Goal: Information Seeking & Learning: Understand process/instructions

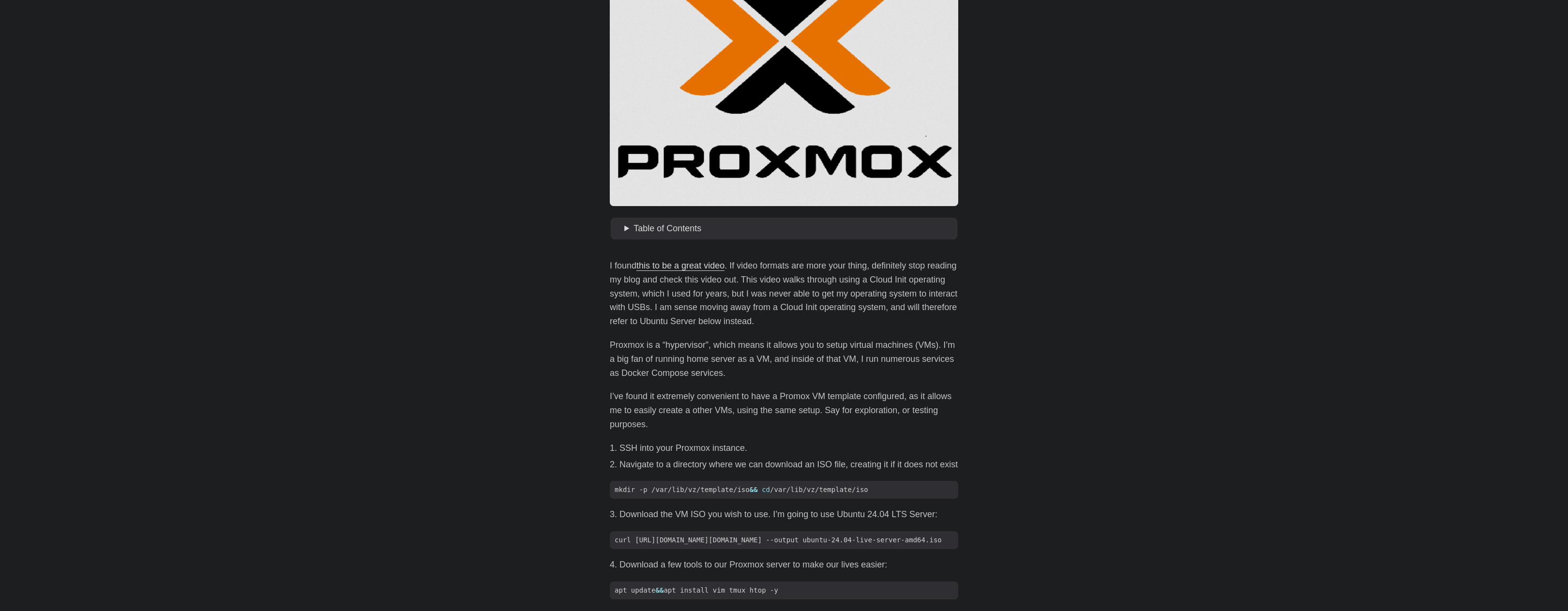
scroll to position [194, 0]
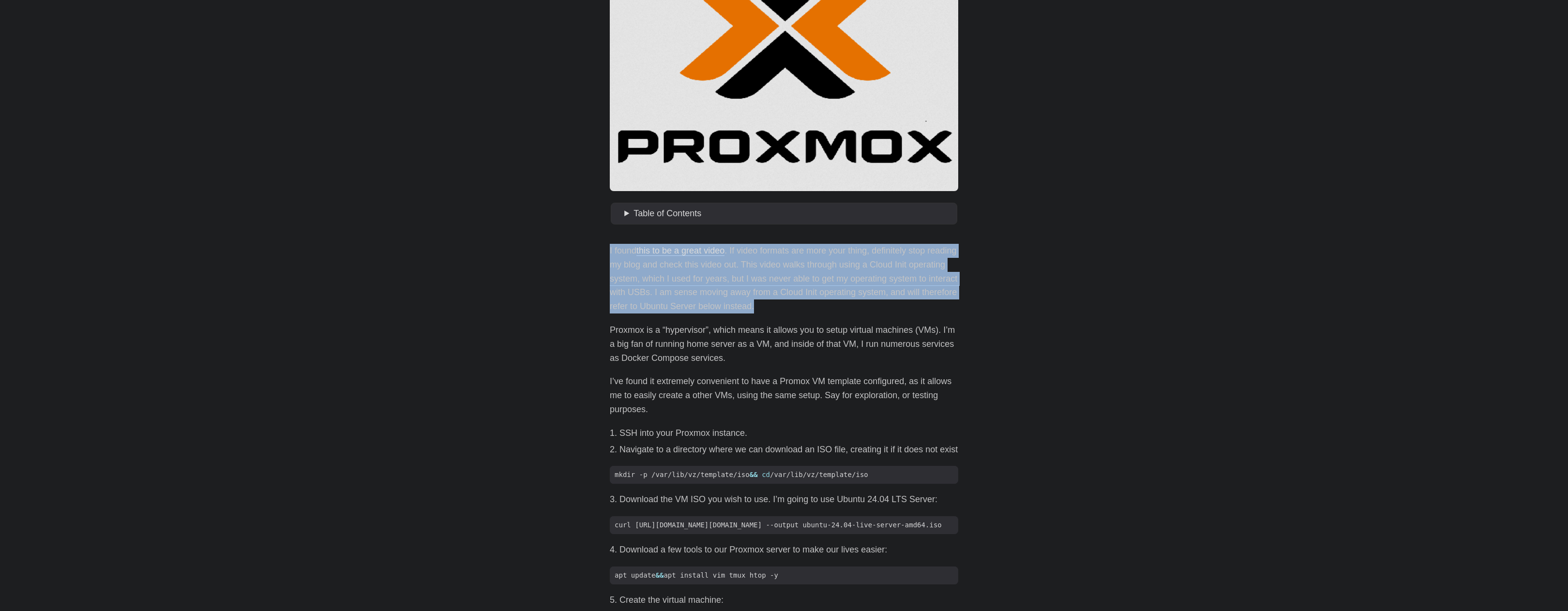
drag, startPoint x: 799, startPoint y: 305, endPoint x: 598, endPoint y: 250, distance: 208.4
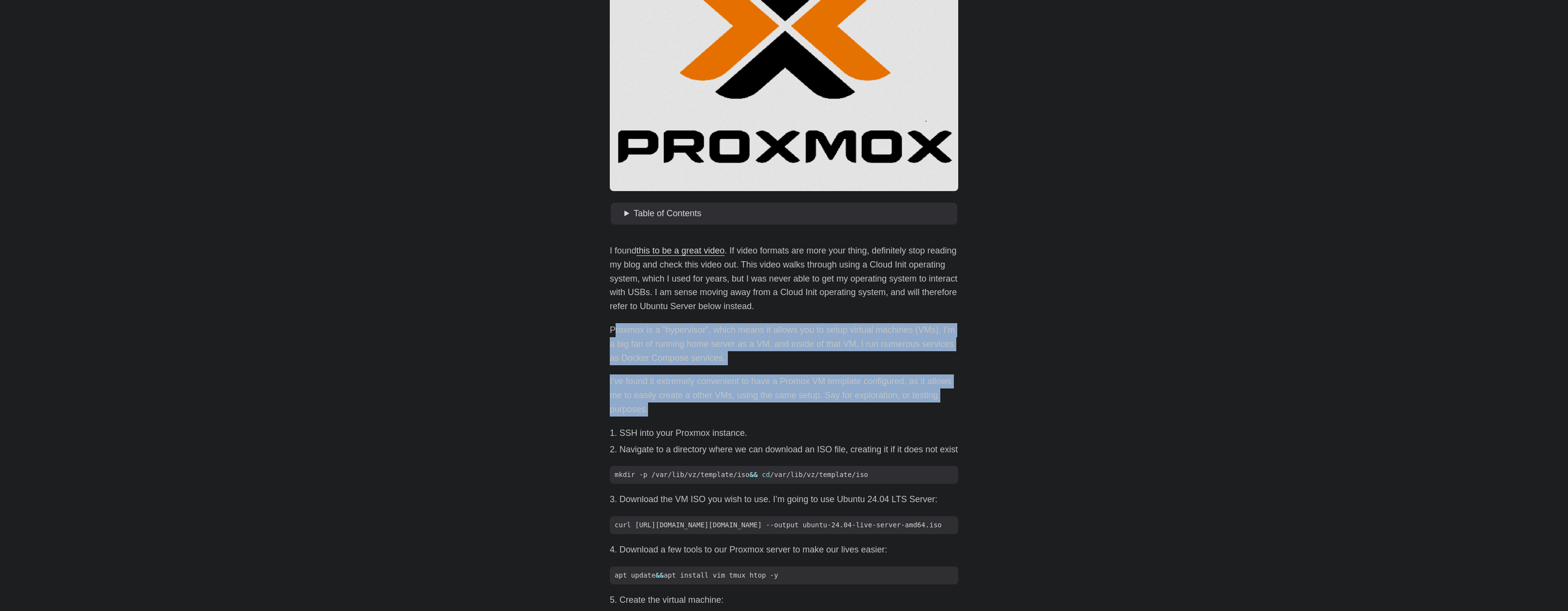
drag, startPoint x: 613, startPoint y: 327, endPoint x: 768, endPoint y: 403, distance: 172.6
click at [768, 403] on p "I’ve found it extremely convenient to have a Promox VM template configured, as …" at bounding box center [784, 395] width 348 height 41
drag, startPoint x: 768, startPoint y: 403, endPoint x: 614, endPoint y: 328, distance: 171.3
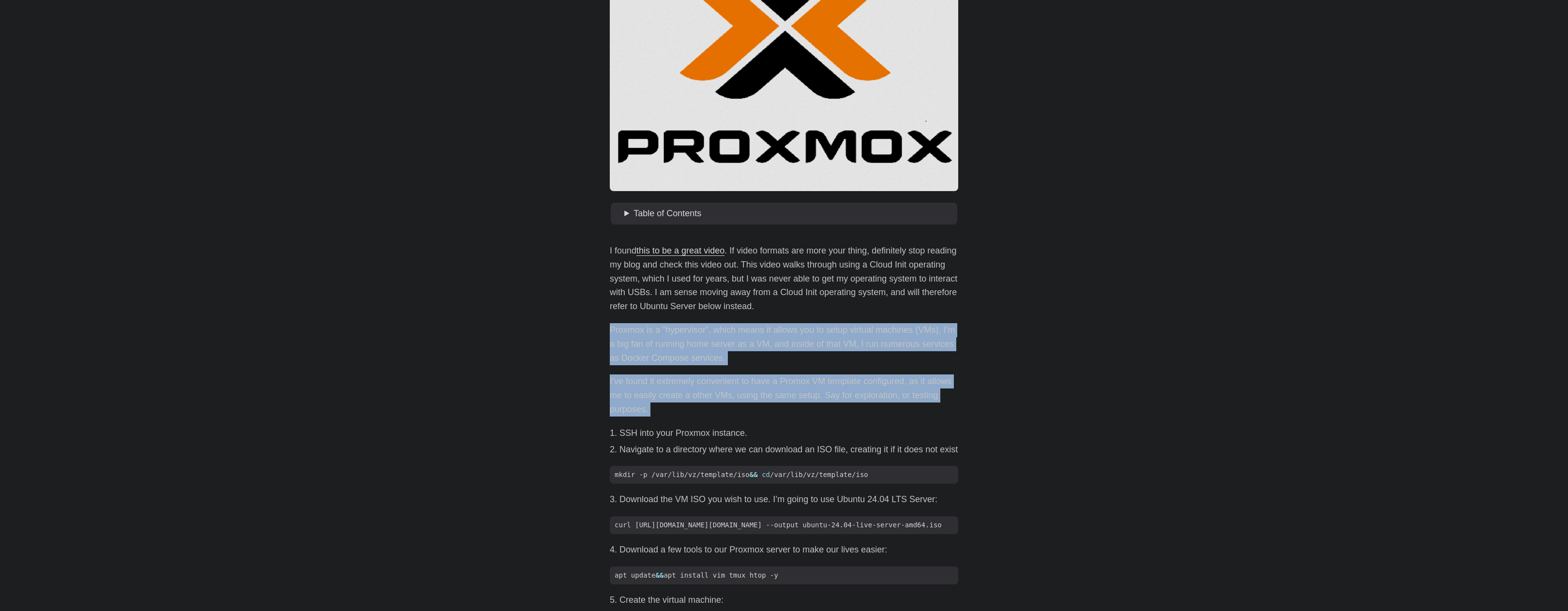
click at [847, 411] on p "I’ve found it extremely convenient to have a Promox VM template configured, as …" at bounding box center [784, 395] width 348 height 41
drag, startPoint x: 865, startPoint y: 411, endPoint x: 592, endPoint y: 323, distance: 286.8
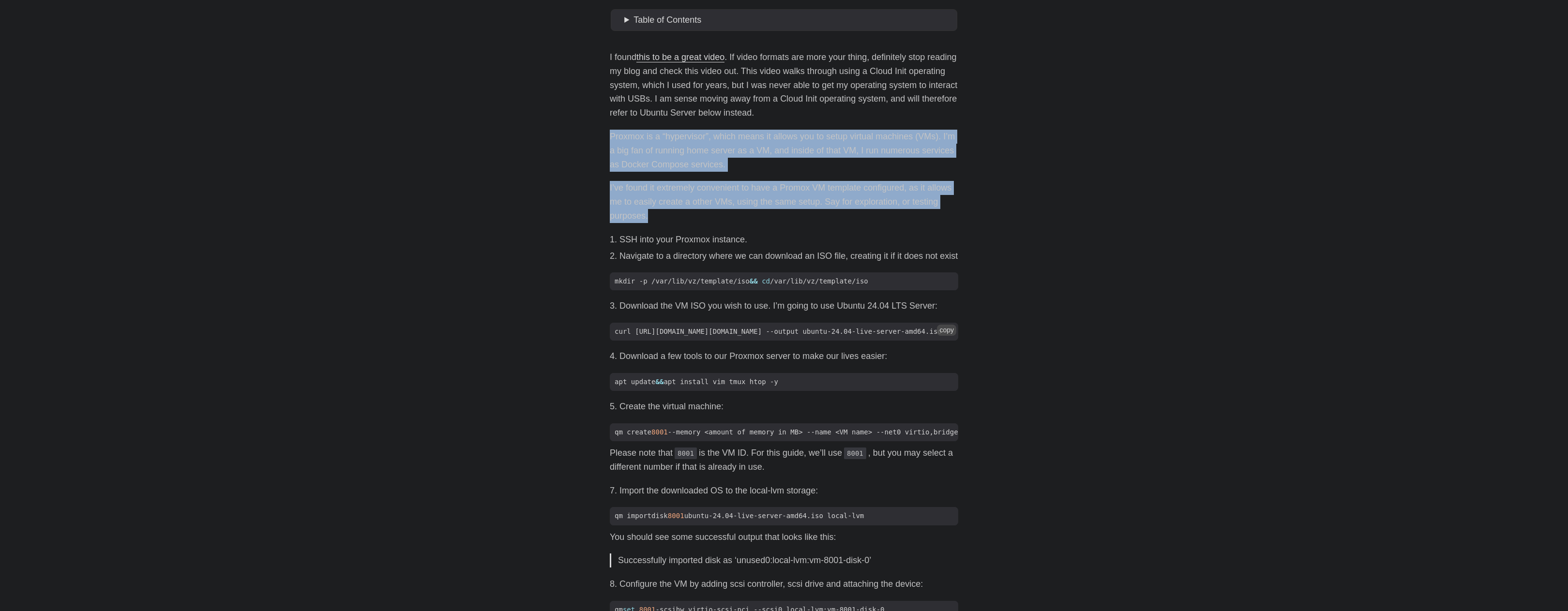
scroll to position [0, 98]
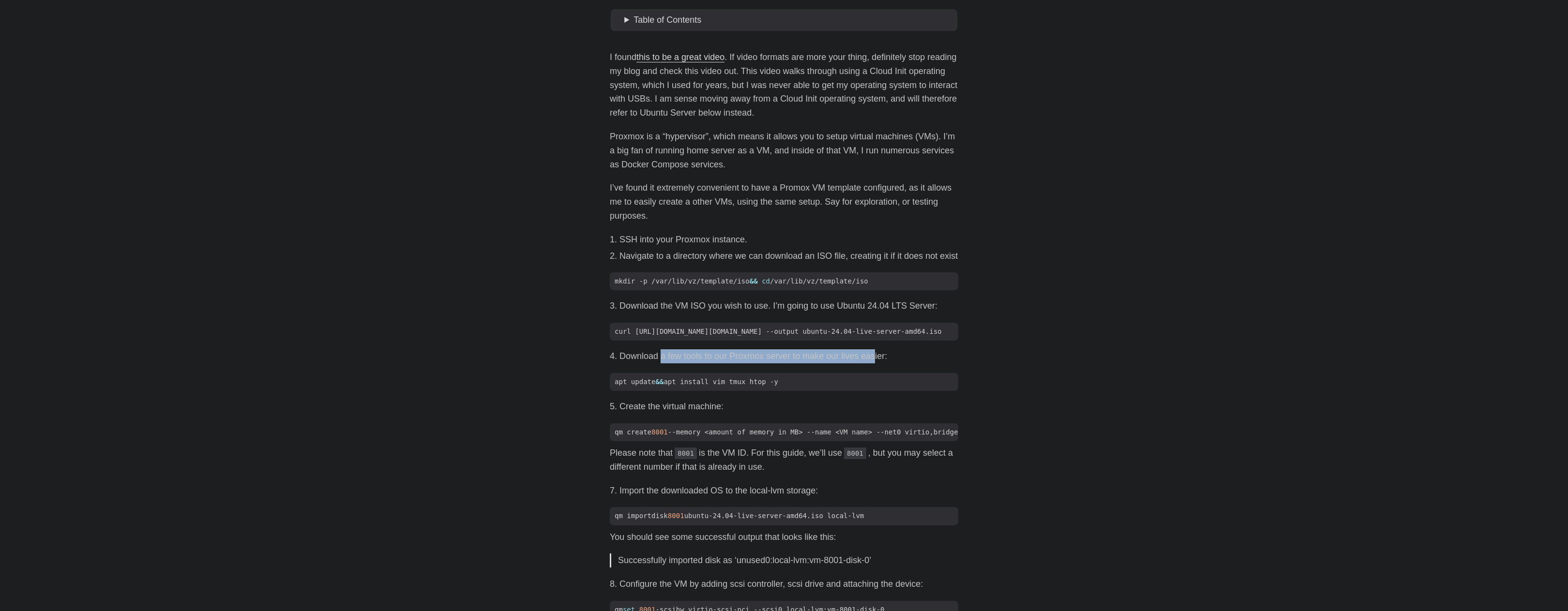
drag, startPoint x: 662, startPoint y: 363, endPoint x: 872, endPoint y: 367, distance: 210.0
click at [872, 363] on li "Download a few tools to our Proxmox server to make our lives easier:" at bounding box center [789, 356] width 339 height 14
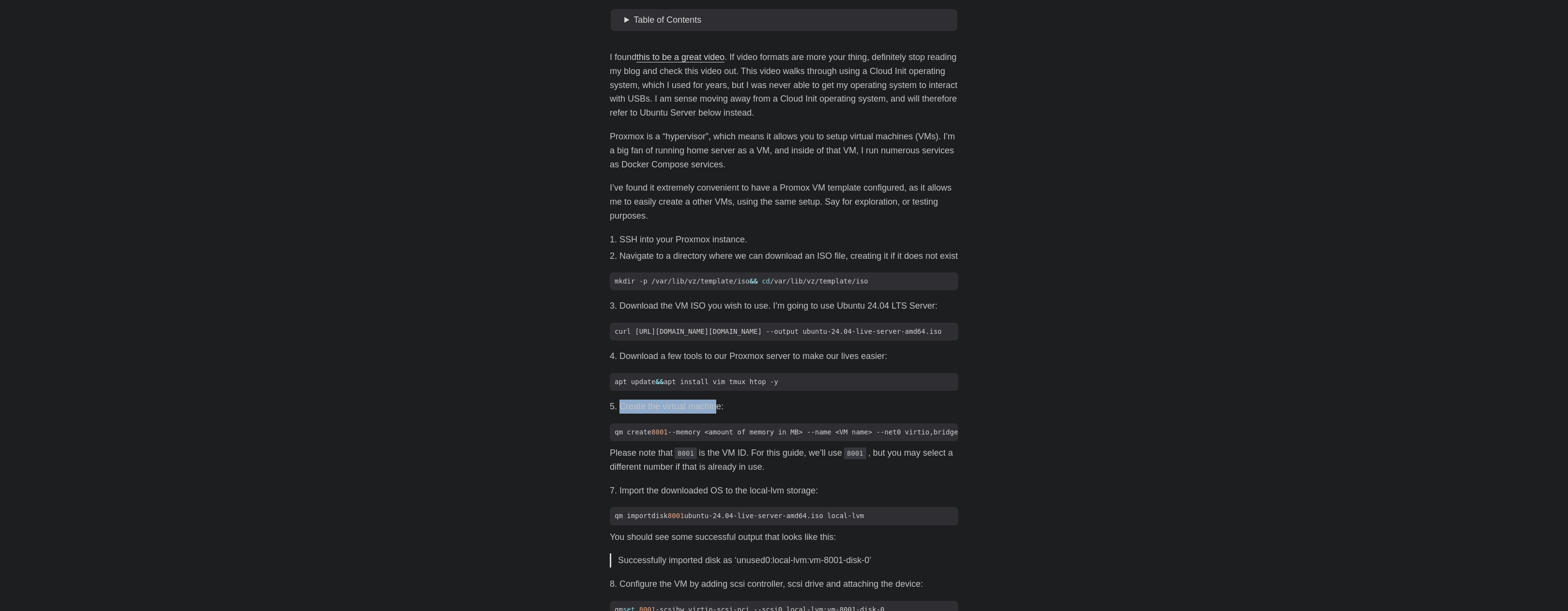
drag, startPoint x: 617, startPoint y: 412, endPoint x: 717, endPoint y: 414, distance: 100.0
click at [717, 414] on li "Create the virtual machine:" at bounding box center [789, 407] width 339 height 14
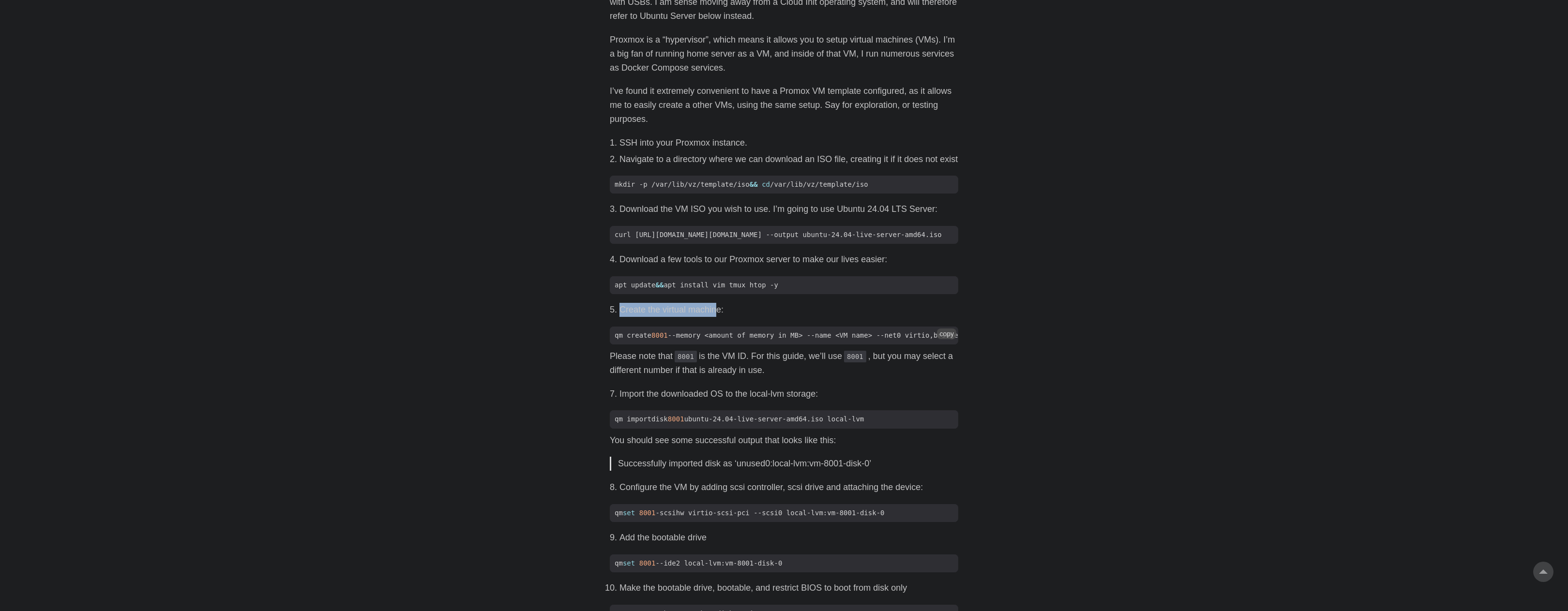
scroll to position [0, 5]
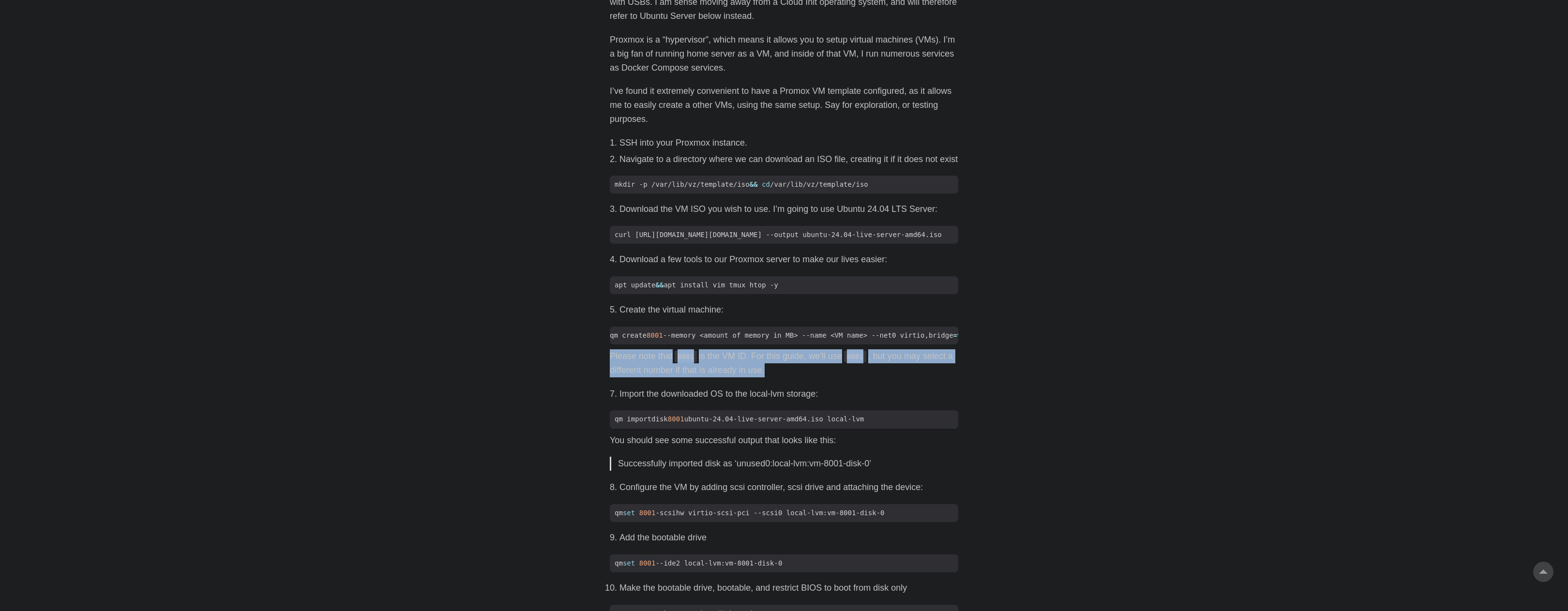
drag, startPoint x: 609, startPoint y: 371, endPoint x: 766, endPoint y: 379, distance: 157.2
click at [766, 379] on main "How To Create A Reusable Proxmox Template [DATE] · 4 min · [PERSON_NAME] Table …" at bounding box center [784, 419] width 372 height 1748
click at [766, 377] on p "Please note that 8001 is the VM ID. For this guide, we’ll use 8001 , but you ma…" at bounding box center [784, 363] width 348 height 28
drag, startPoint x: 766, startPoint y: 379, endPoint x: 617, endPoint y: 368, distance: 149.4
click at [617, 368] on p "Please note that 8001 is the VM ID. For this guide, we’ll use 8001 , but you ma…" at bounding box center [784, 363] width 348 height 28
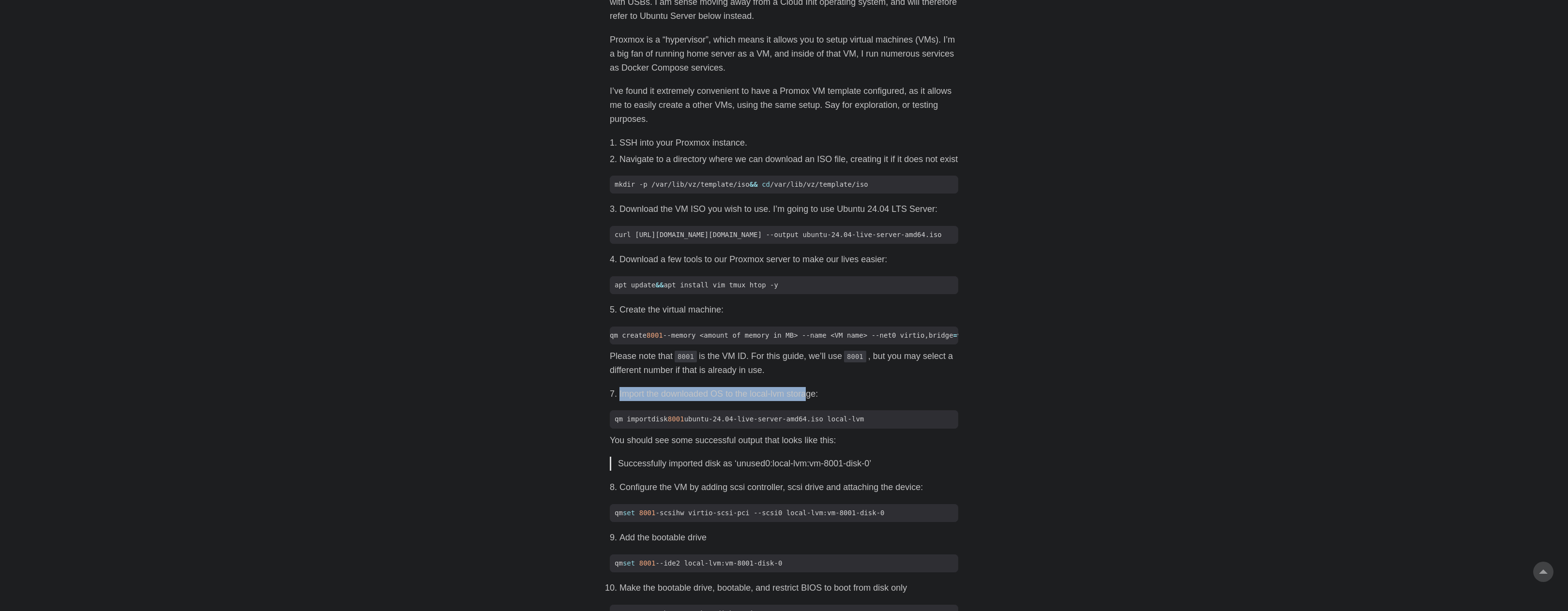
drag, startPoint x: 810, startPoint y: 407, endPoint x: 586, endPoint y: 389, distance: 224.7
click at [586, 389] on body "[PERSON_NAME] Home About Posts Tags Archive Resume" at bounding box center [784, 419] width 1568 height 1806
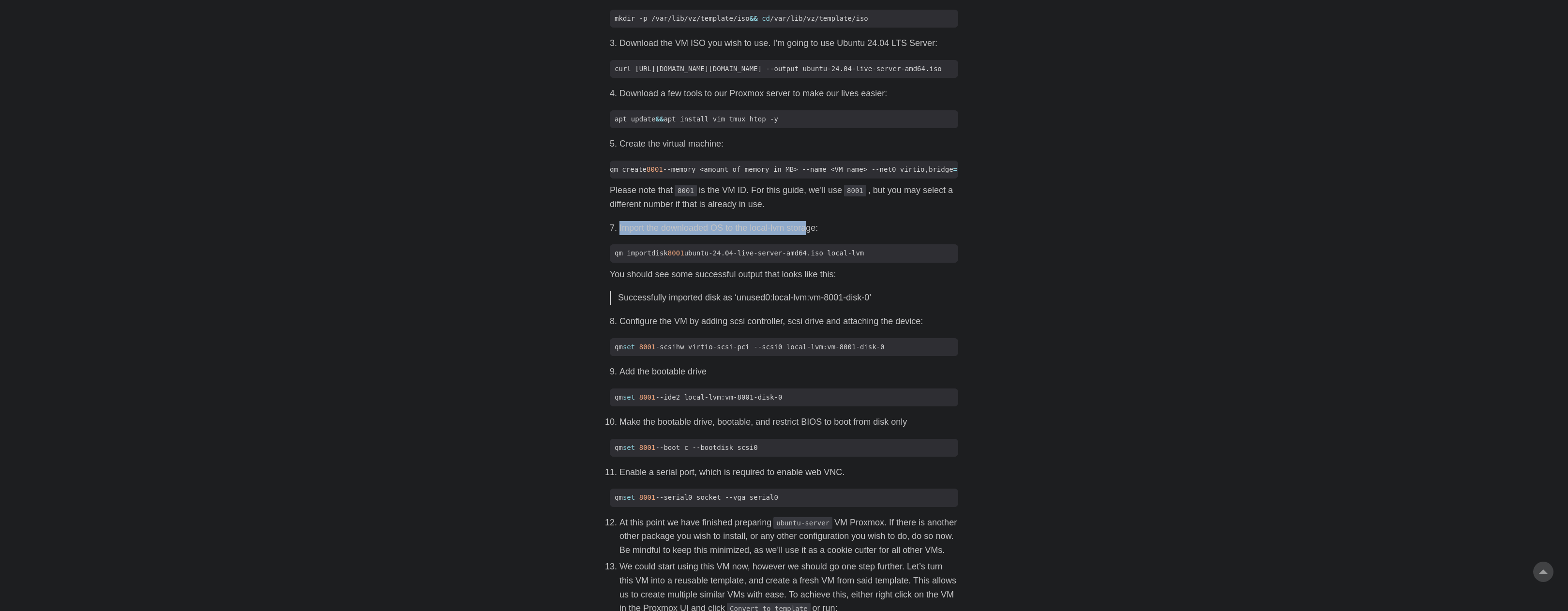
scroll to position [774, 0]
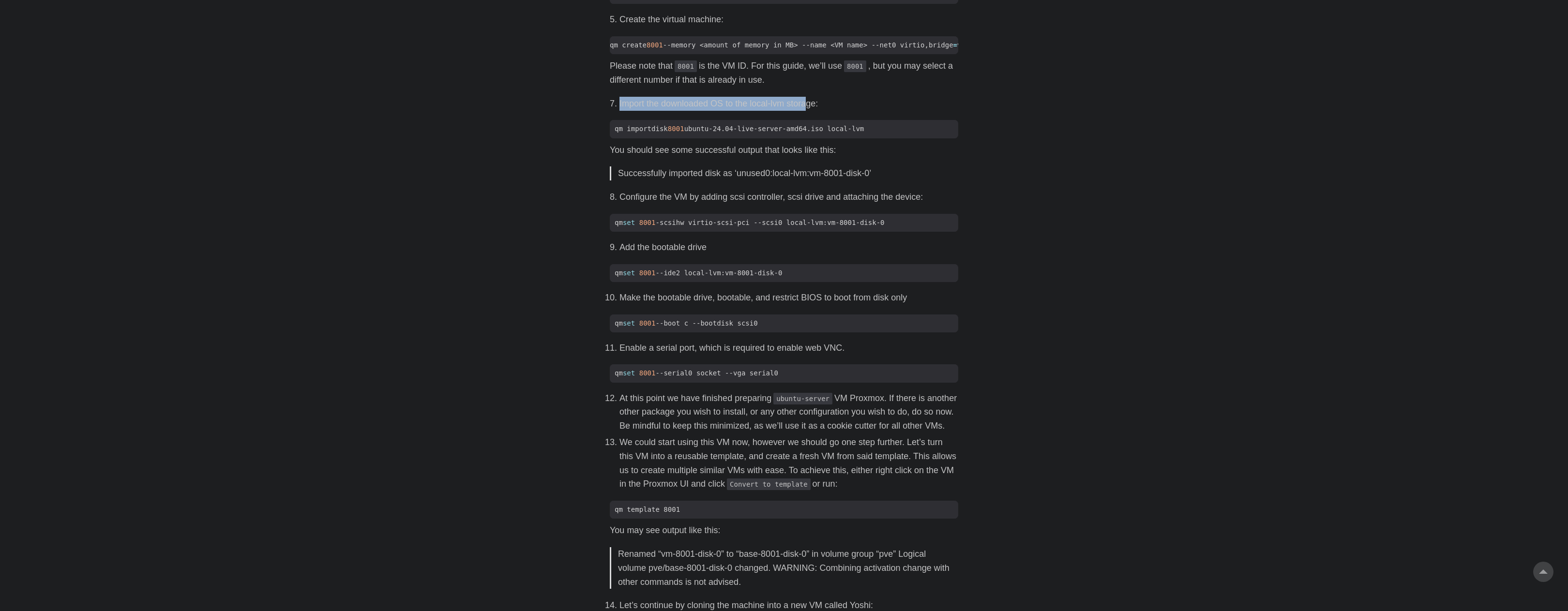
drag, startPoint x: 621, startPoint y: 411, endPoint x: 925, endPoint y: 495, distance: 315.4
click at [925, 492] on ol "At this point we have finished preparing ubuntu-server VM Proxmox. If there is …" at bounding box center [784, 441] width 348 height 100
click at [925, 491] on p "We could start using this VM now, however we should go one step further. Let’s …" at bounding box center [789, 463] width 339 height 55
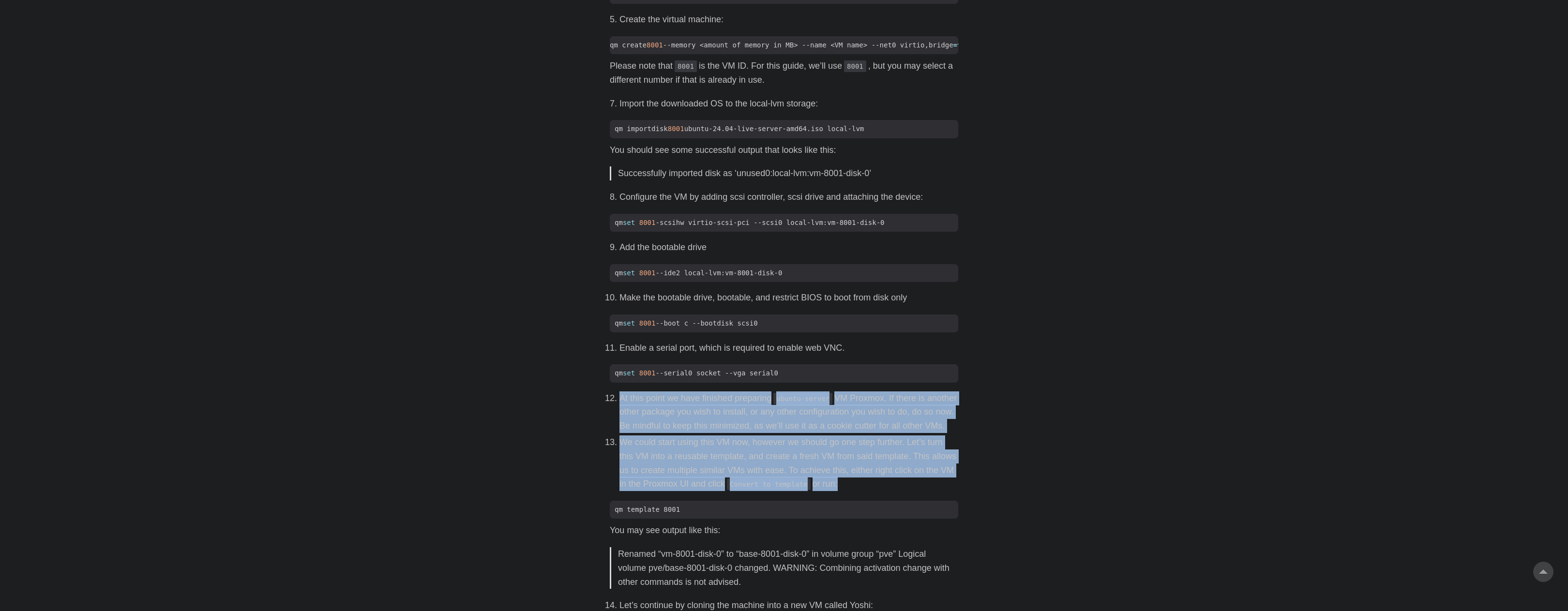
drag, startPoint x: 925, startPoint y: 495, endPoint x: 600, endPoint y: 410, distance: 335.9
click at [600, 410] on main "How To Create A Reusable Proxmox Template [DATE] · 4 min · [PERSON_NAME] Table …" at bounding box center [784, 129] width 372 height 1748
click at [865, 491] on p "We could start using this VM now, however we should go one step further. Let’s …" at bounding box center [789, 463] width 339 height 55
drag, startPoint x: 865, startPoint y: 491, endPoint x: 549, endPoint y: 410, distance: 326.2
click at [549, 410] on body "[PERSON_NAME] Home About Posts Tags Archive Resume" at bounding box center [784, 128] width 1568 height 1806
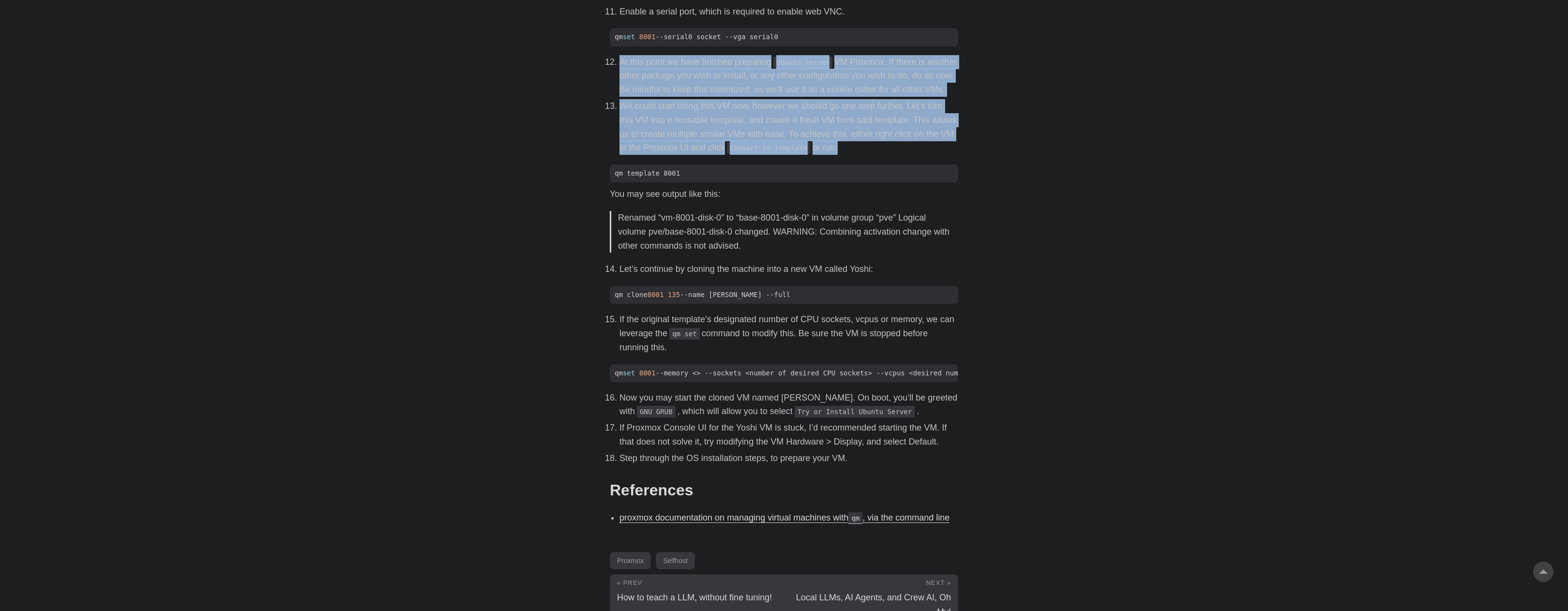
scroll to position [1113, 0]
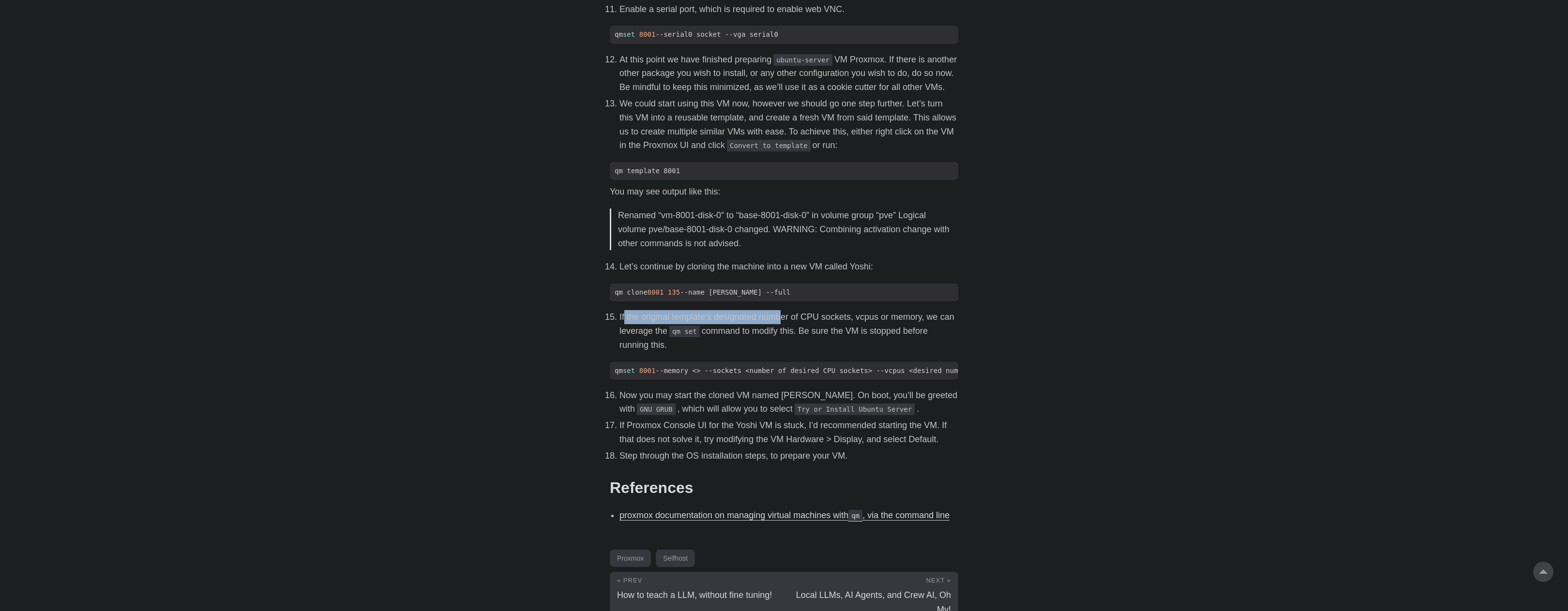
drag, startPoint x: 624, startPoint y: 329, endPoint x: 785, endPoint y: 334, distance: 161.1
click at [785, 334] on li "If the original template’s designated number of CPU sockets, vcpus or memory, w…" at bounding box center [789, 331] width 339 height 41
drag, startPoint x: 615, startPoint y: 278, endPoint x: 884, endPoint y: 282, distance: 269.0
click at [884, 274] on li "Let’s continue by cloning the machine into a new VM called Yoshi:" at bounding box center [789, 267] width 339 height 14
drag, startPoint x: 620, startPoint y: 329, endPoint x: 998, endPoint y: 315, distance: 378.3
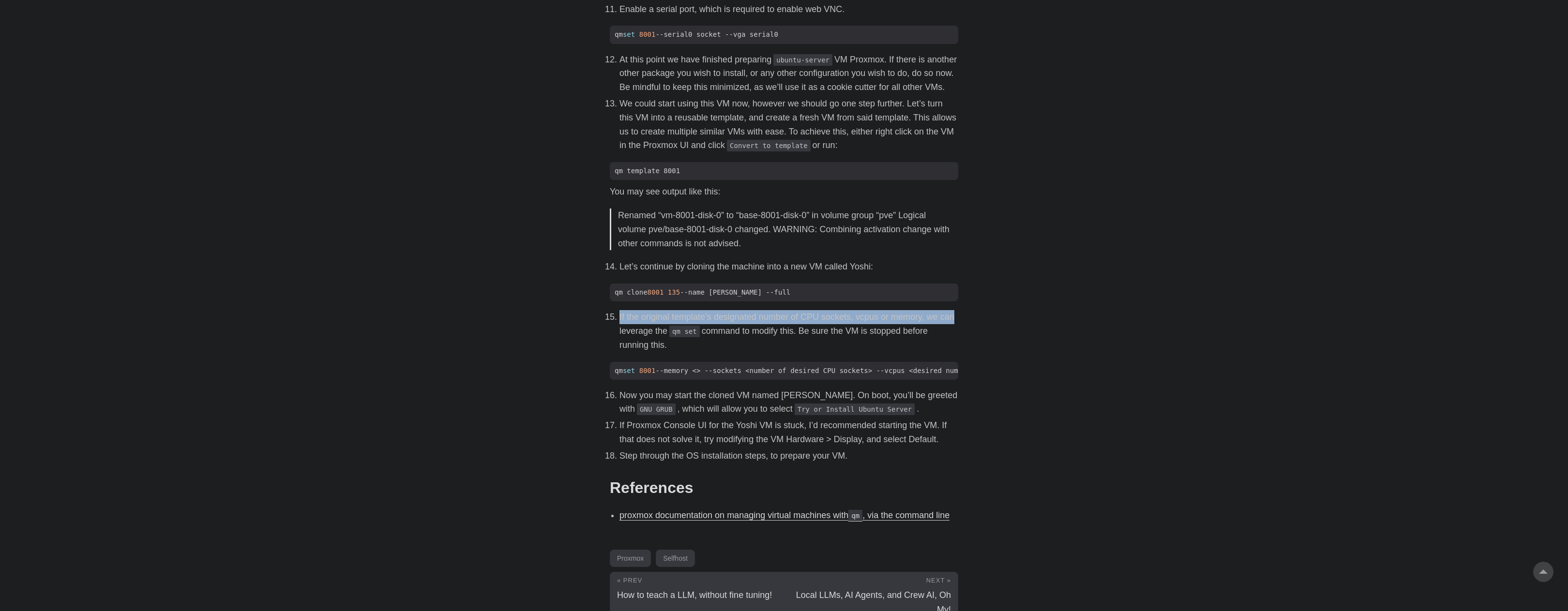
drag, startPoint x: 696, startPoint y: 355, endPoint x: 589, endPoint y: 329, distance: 110.1
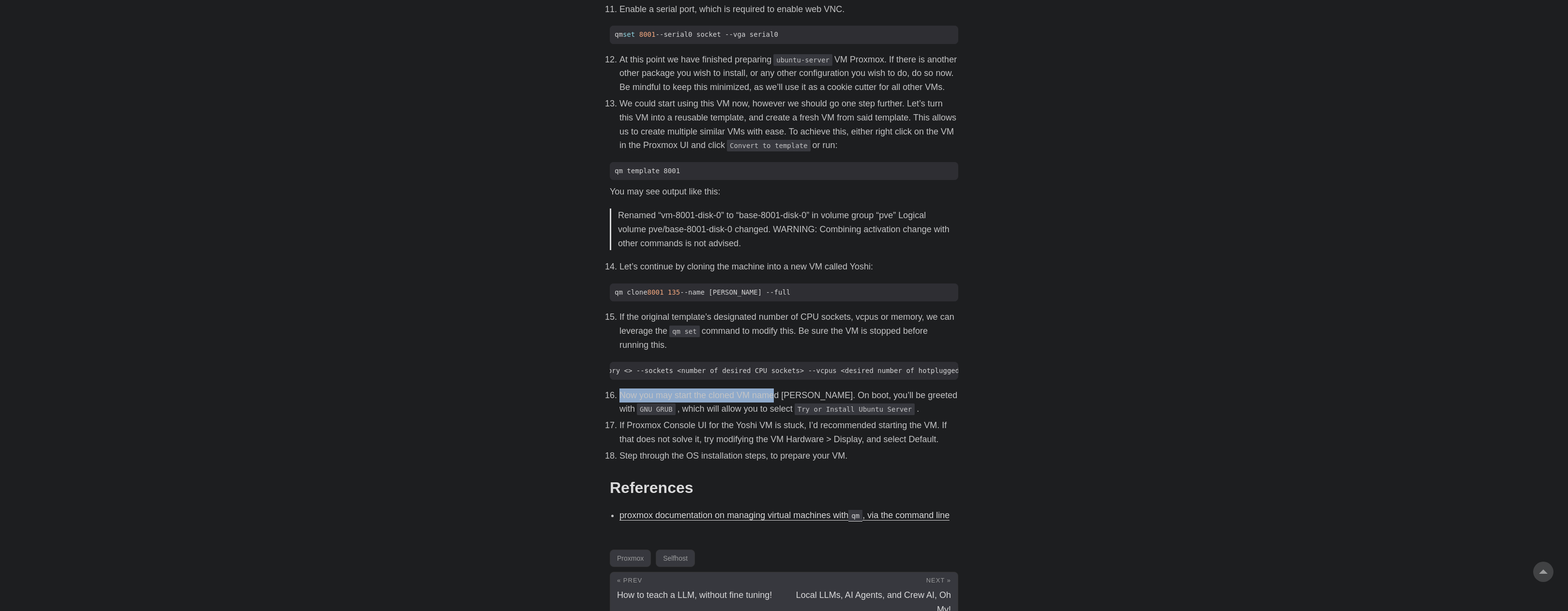
drag, startPoint x: 615, startPoint y: 412, endPoint x: 775, endPoint y: 414, distance: 160.0
click at [775, 414] on li "Now you may start the cloned VM named [PERSON_NAME]. On boot, you’ll be greeted…" at bounding box center [789, 402] width 339 height 28
drag, startPoint x: 881, startPoint y: 425, endPoint x: 612, endPoint y: 418, distance: 269.1
click at [620, 417] on li "Now you may start the cloned VM named [PERSON_NAME]. On boot, you’ll be greeted…" at bounding box center [789, 402] width 339 height 28
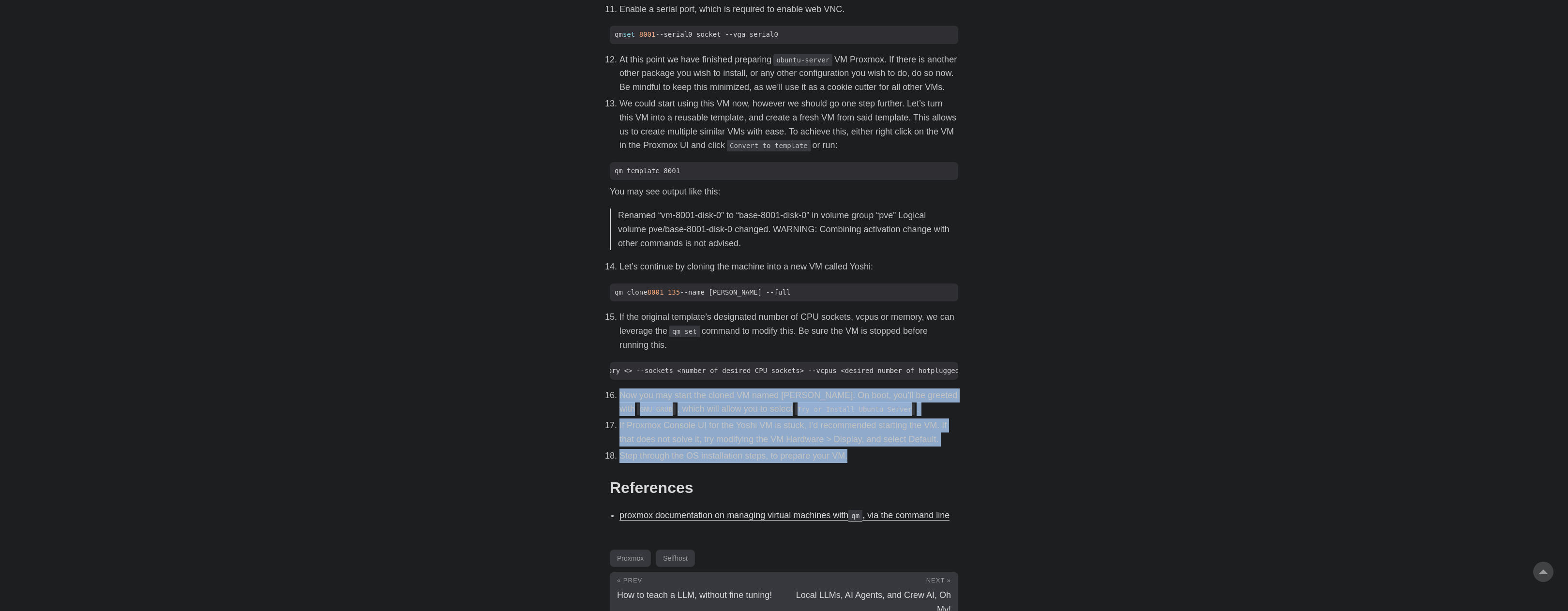
drag, startPoint x: 852, startPoint y: 473, endPoint x: 588, endPoint y: 416, distance: 270.1
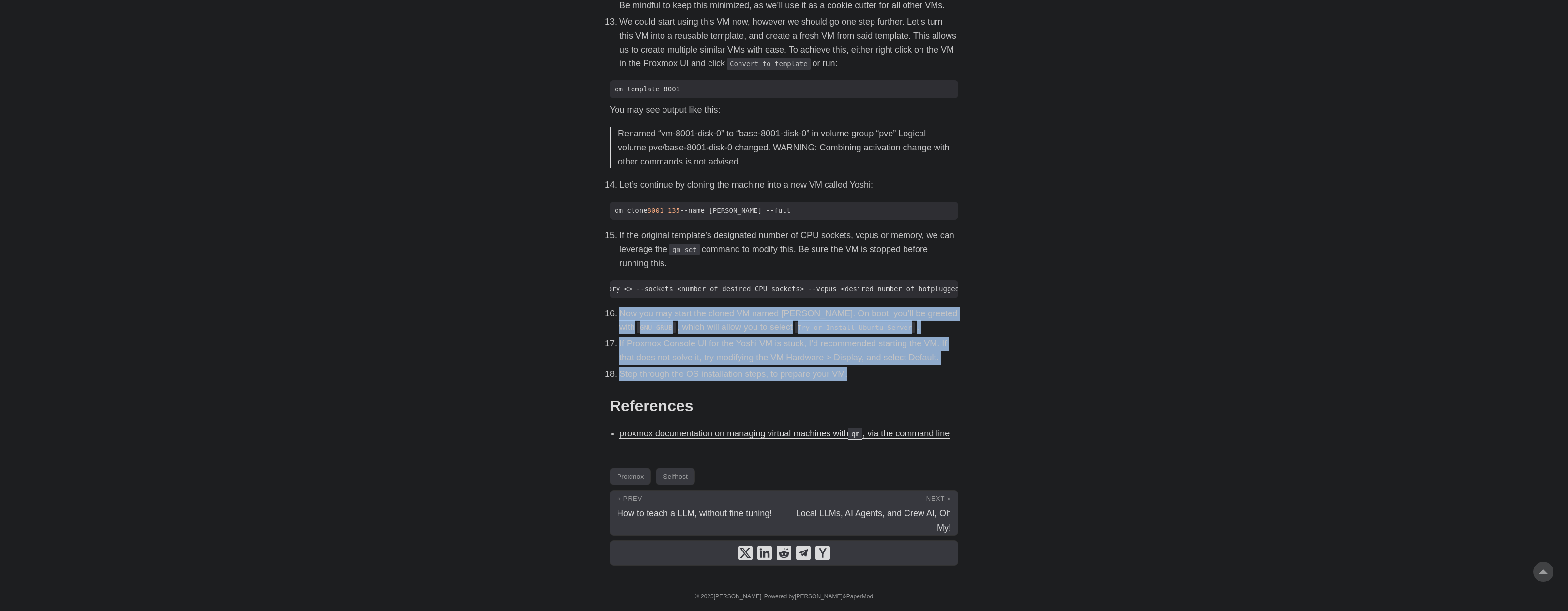
scroll to position [1210, 0]
